Goal: Transaction & Acquisition: Purchase product/service

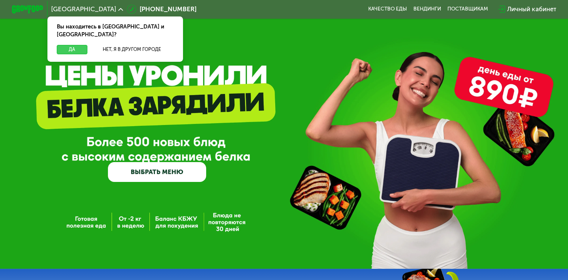
click at [78, 45] on button "Да" at bounding box center [72, 49] width 30 height 9
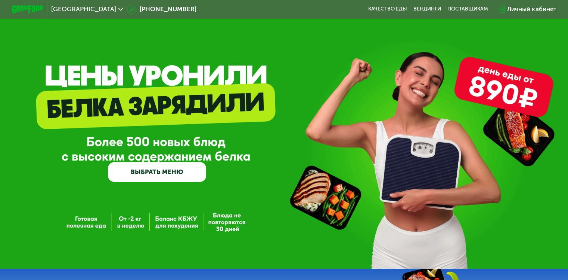
click at [187, 172] on link "ВЫБРАТЬ МЕНЮ" at bounding box center [157, 172] width 98 height 20
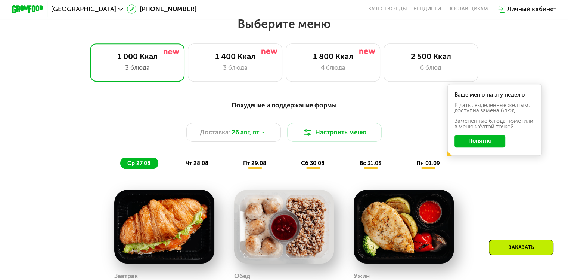
scroll to position [336, 0]
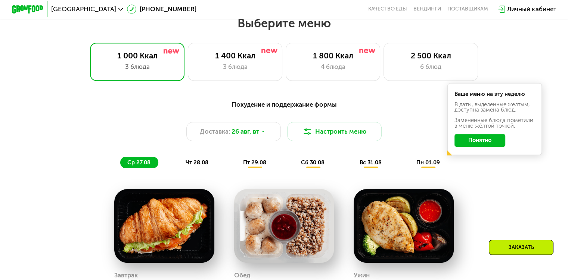
click at [495, 143] on button "Понятно" at bounding box center [480, 140] width 51 height 13
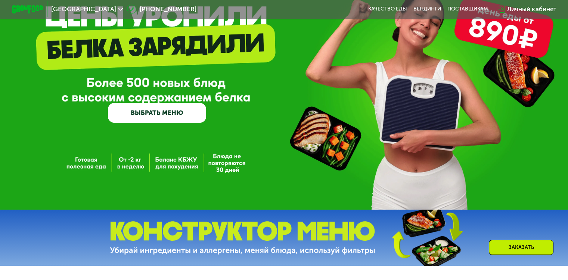
scroll to position [37, 0]
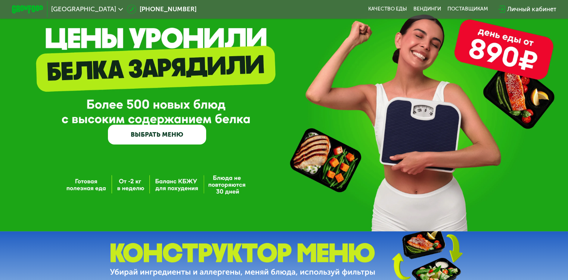
click at [175, 138] on link "ВЫБРАТЬ МЕНЮ" at bounding box center [157, 134] width 98 height 20
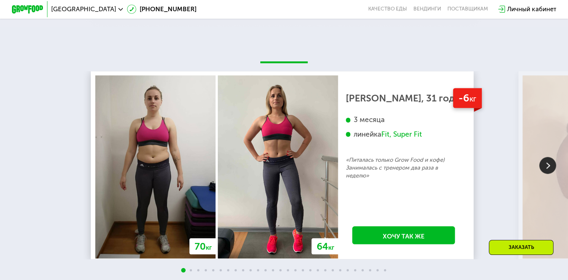
scroll to position [1383, 0]
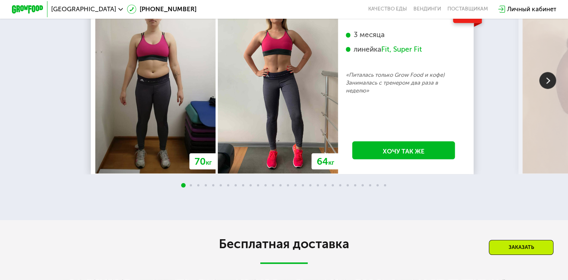
click at [524, 250] on div "Заказать" at bounding box center [521, 247] width 65 height 15
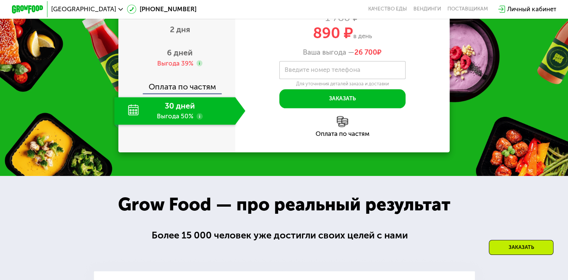
scroll to position [785, 0]
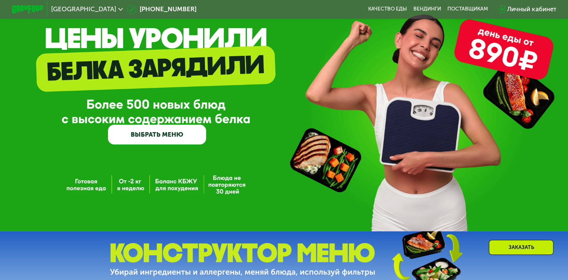
click at [130, 133] on link "ВЫБРАТЬ МЕНЮ" at bounding box center [157, 134] width 98 height 20
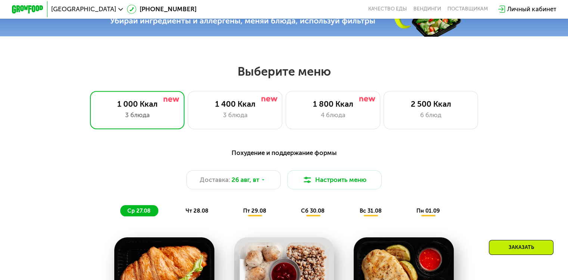
scroll to position [336, 0]
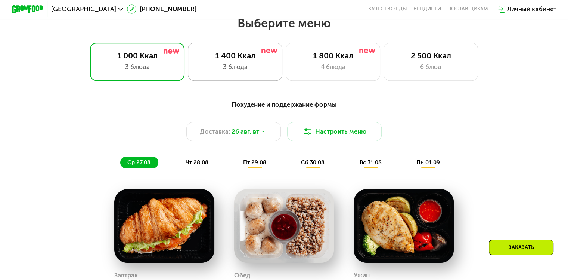
click at [235, 70] on div "3 блюда" at bounding box center [235, 66] width 78 height 9
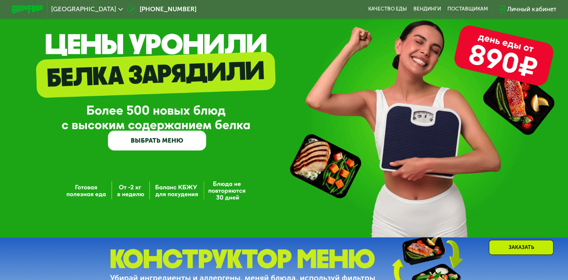
scroll to position [0, 0]
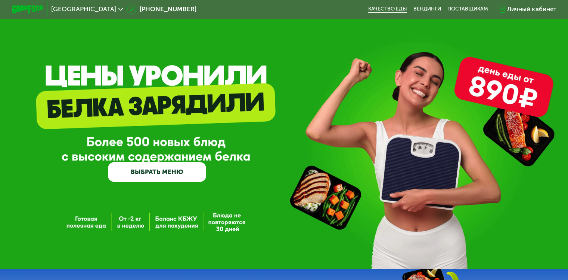
click at [383, 12] on link "Качество еды" at bounding box center [387, 9] width 39 height 6
click at [508, 7] on div "Личный кабинет" at bounding box center [527, 8] width 58 height 9
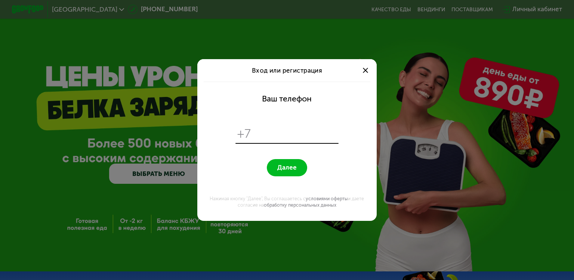
click at [281, 138] on input "tel" at bounding box center [296, 133] width 82 height 15
type input "**********"
click at [290, 165] on span "Далее" at bounding box center [286, 166] width 19 height 7
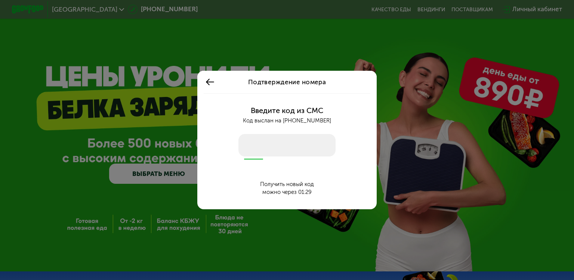
click at [296, 143] on input "number" at bounding box center [286, 145] width 97 height 22
click at [262, 143] on input "number" at bounding box center [286, 145] width 97 height 22
drag, startPoint x: 248, startPoint y: 158, endPoint x: 259, endPoint y: 159, distance: 10.9
click at [248, 158] on div "Введите код из СМС Код выслан на [PHONE_NUMBER] Получить новый код можно через …" at bounding box center [287, 151] width 170 height 116
click at [269, 160] on div "Введите код из СМС Код выслан на [PHONE_NUMBER] Получить новый код можно через …" at bounding box center [287, 151] width 170 height 116
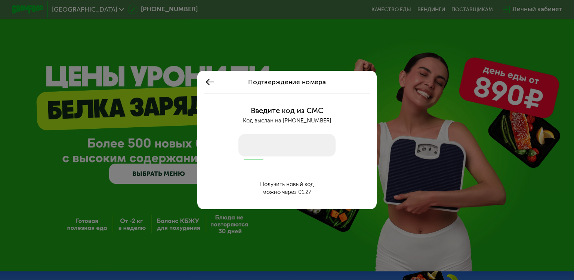
click at [280, 146] on input "number" at bounding box center [286, 145] width 97 height 22
type input "****"
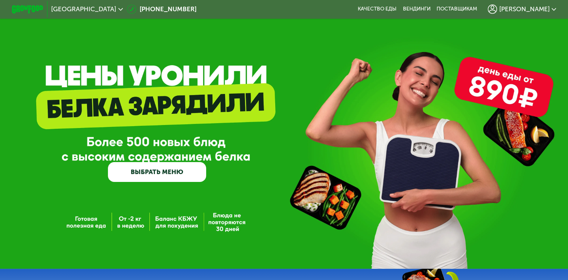
click at [170, 180] on link "ВЫБРАТЬ МЕНЮ" at bounding box center [157, 172] width 98 height 20
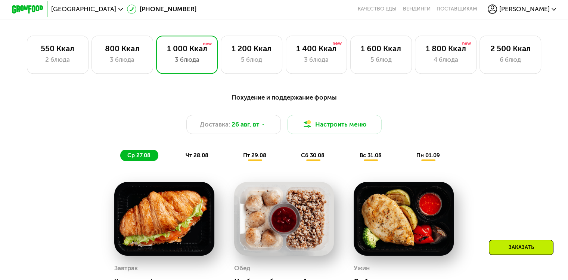
scroll to position [476, 0]
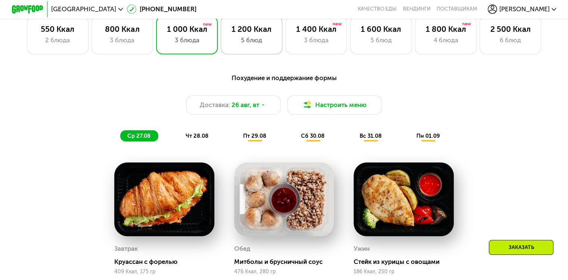
click at [238, 45] on div "5 блюд" at bounding box center [251, 39] width 45 height 9
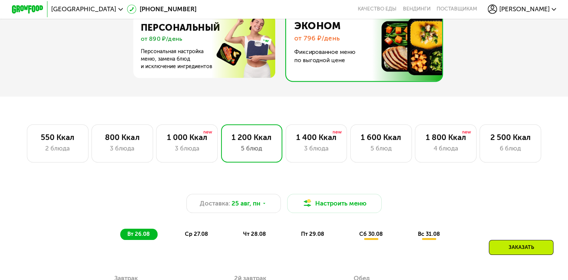
scroll to position [0, 0]
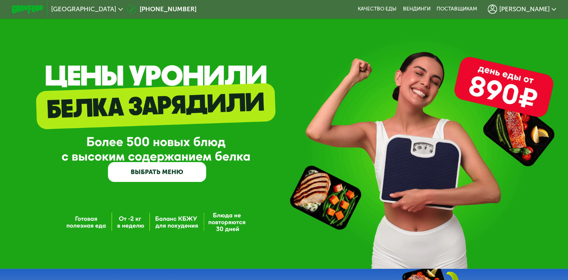
click at [16, 7] on img at bounding box center [27, 9] width 31 height 8
click at [59, 9] on span "[GEOGRAPHIC_DATA]" at bounding box center [83, 9] width 65 height 6
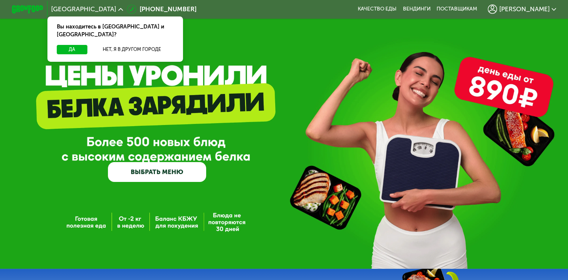
click at [65, 12] on span "[GEOGRAPHIC_DATA]" at bounding box center [83, 9] width 65 height 6
click at [197, 176] on link "ВЫБРАТЬ МЕНЮ" at bounding box center [157, 172] width 98 height 20
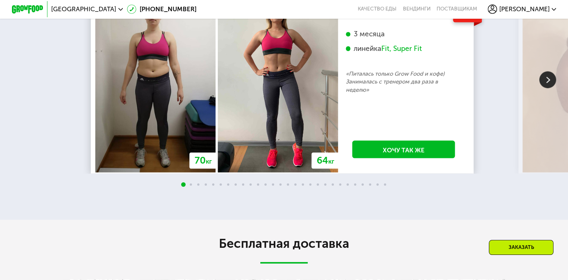
scroll to position [1522, 0]
